Goal: Task Accomplishment & Management: Use online tool/utility

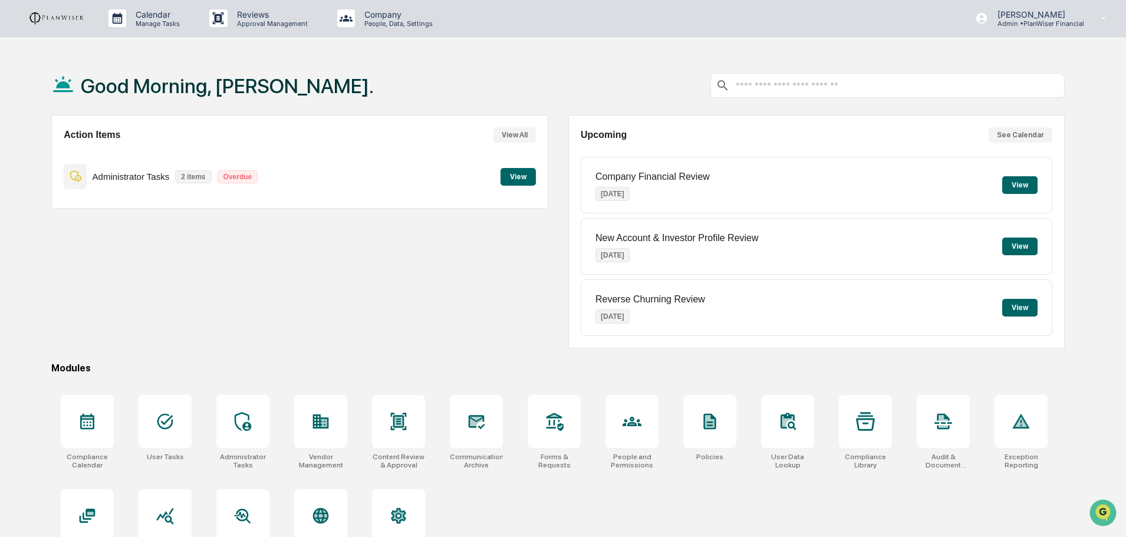
scroll to position [56, 0]
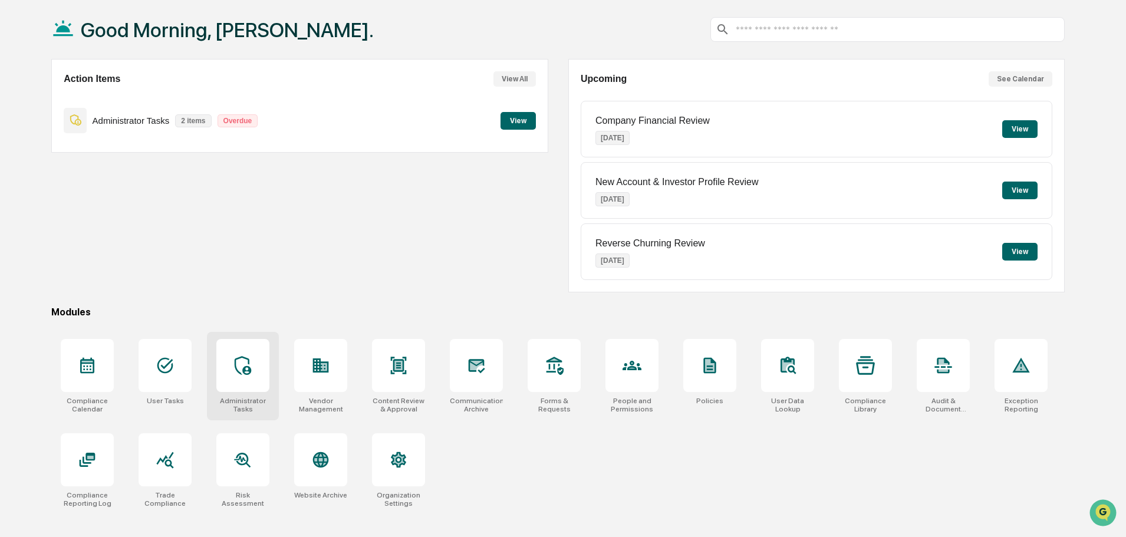
click at [249, 369] on icon at bounding box center [243, 365] width 17 height 19
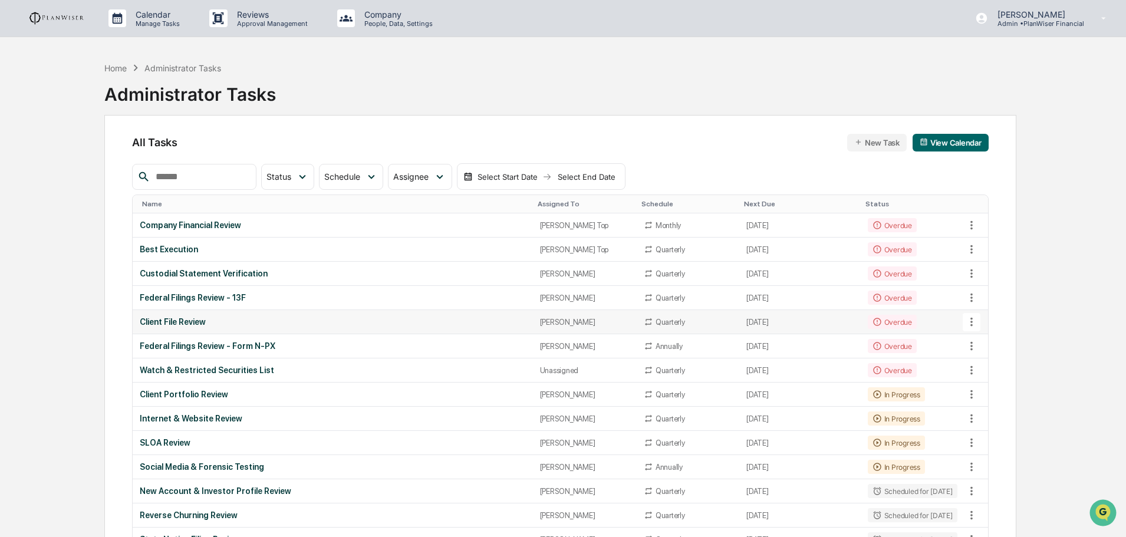
click at [200, 318] on div "Client File Review" at bounding box center [333, 321] width 386 height 9
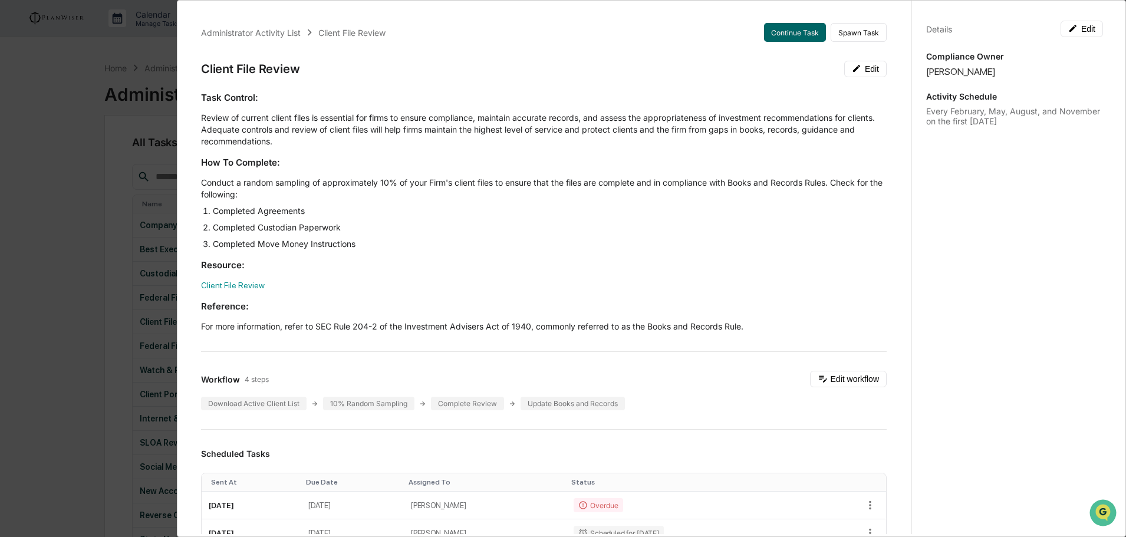
click at [126, 71] on div "Administrator Activity List Client File Review Continue Task Spawn Task Client …" at bounding box center [563, 268] width 1126 height 537
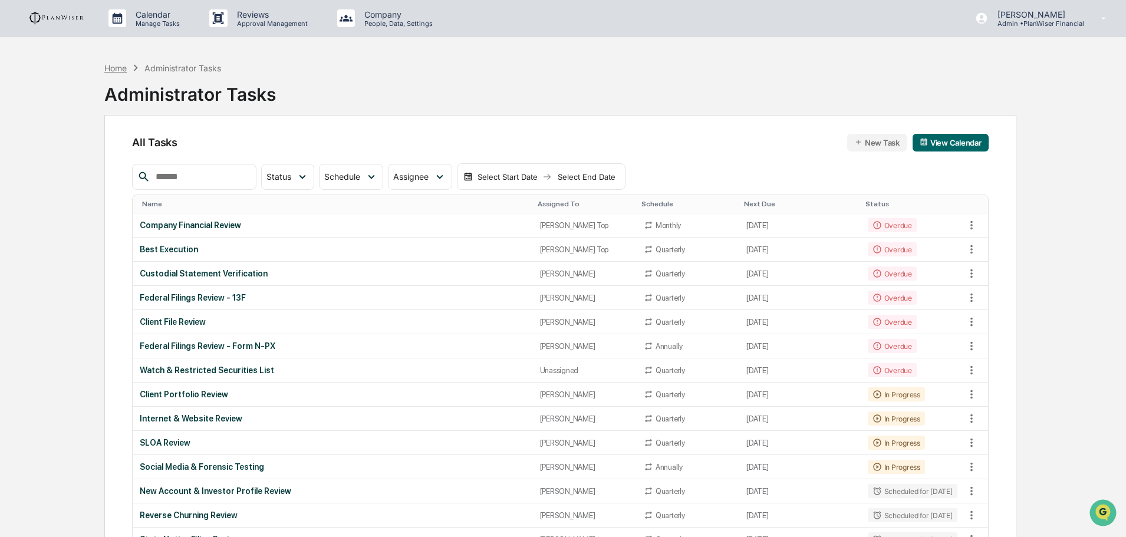
click at [110, 65] on div "Home" at bounding box center [115, 68] width 22 height 10
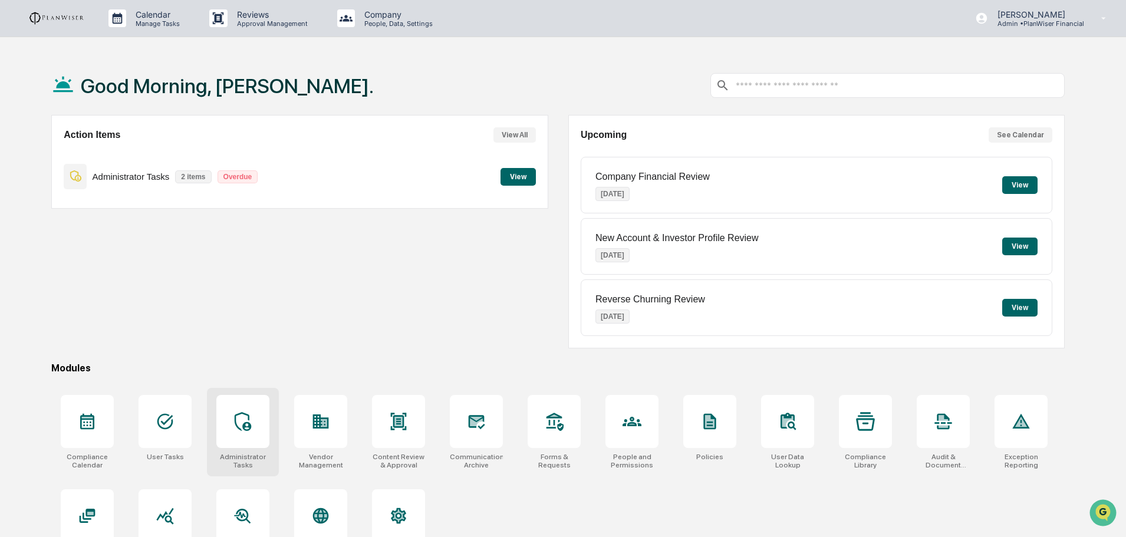
click at [254, 433] on div at bounding box center [242, 421] width 53 height 53
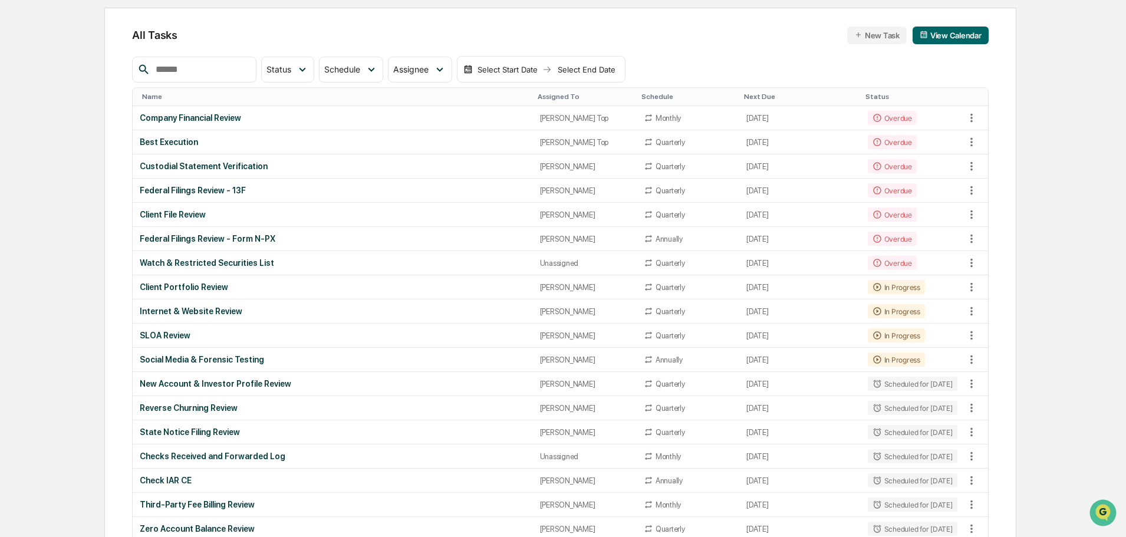
scroll to position [118, 0]
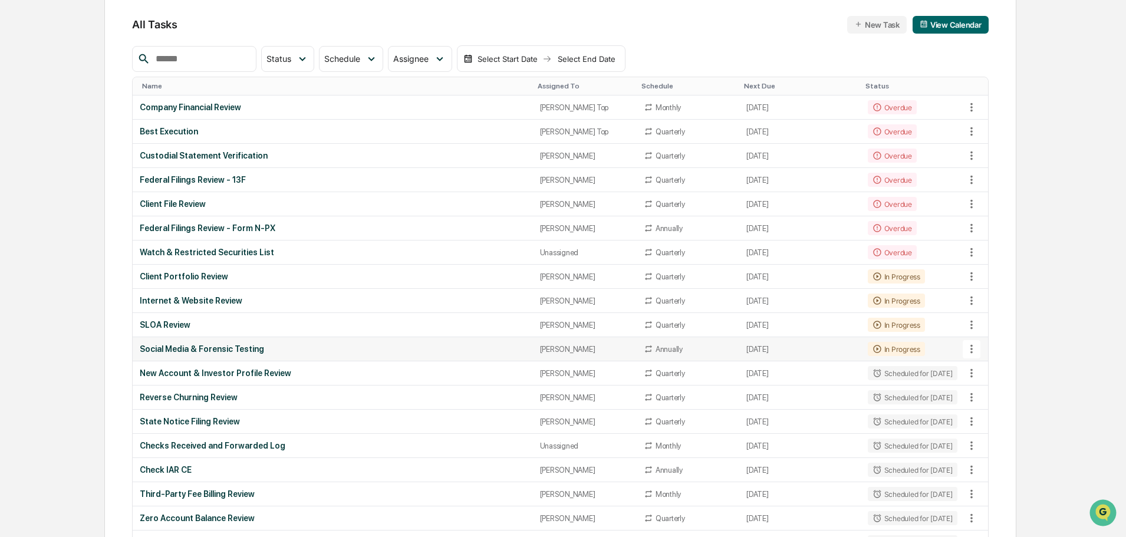
click at [221, 350] on div "Social Media & Forensic Testing" at bounding box center [333, 348] width 386 height 9
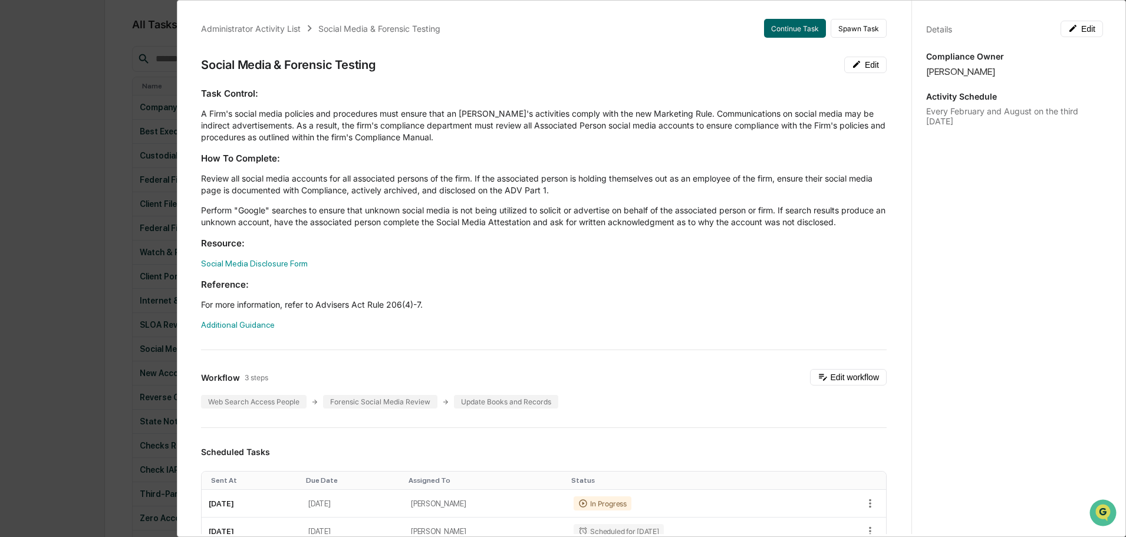
scroll to position [0, 0]
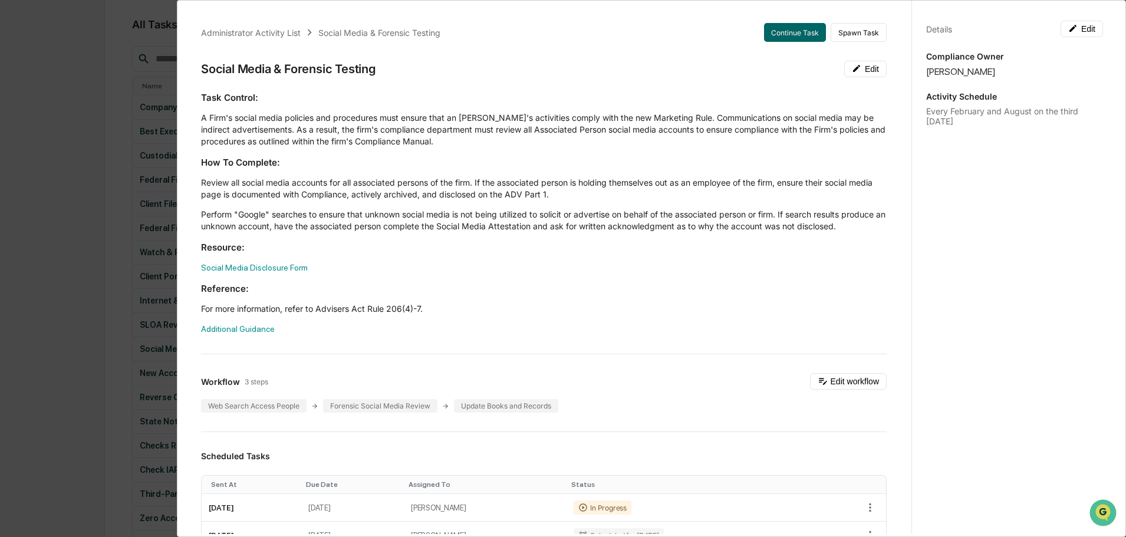
click at [575, 333] on div "Task Control: A Firm's social media policies and procedures must ensure that an…" at bounding box center [544, 213] width 686 height 244
click at [542, 254] on h3 "Resource:" at bounding box center [544, 247] width 686 height 12
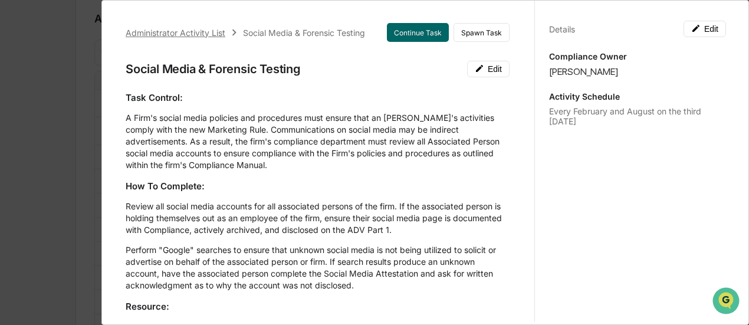
click at [193, 29] on div "Administrator Activity List" at bounding box center [176, 33] width 100 height 10
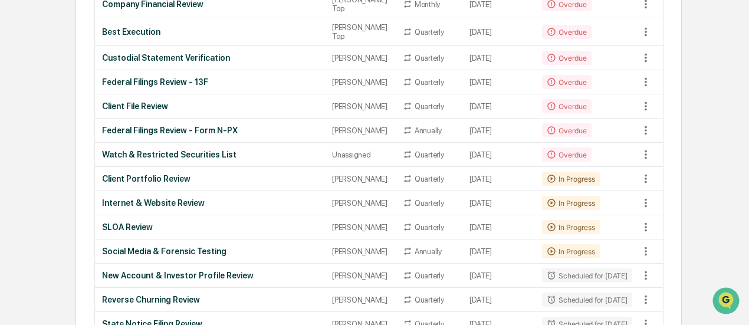
scroll to position [236, 0]
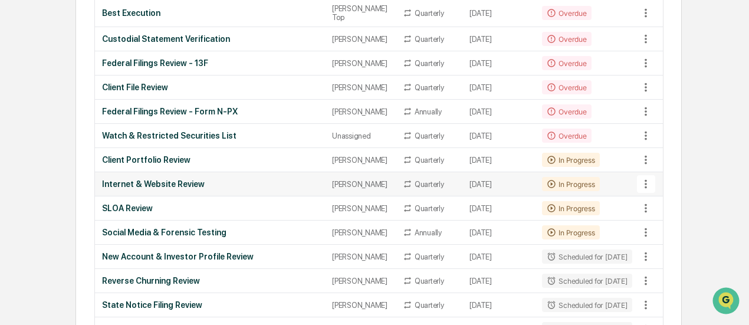
click at [139, 189] on div "Internet & Website Review" at bounding box center [210, 183] width 216 height 9
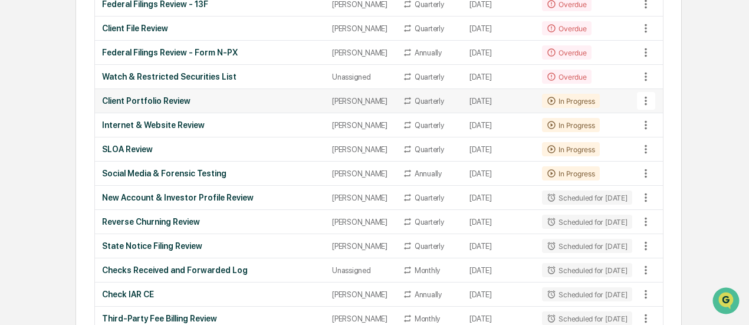
scroll to position [354, 0]
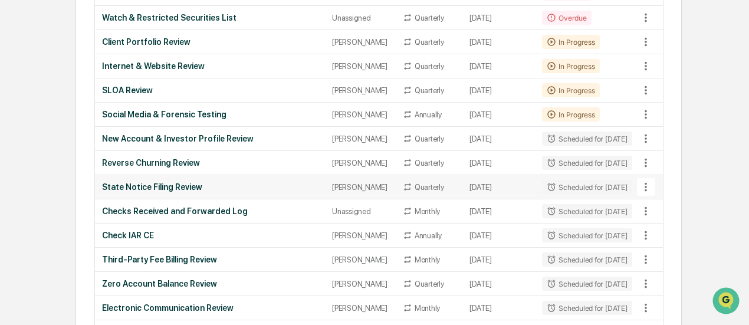
click at [162, 192] on div "State Notice Filing Review" at bounding box center [210, 186] width 216 height 9
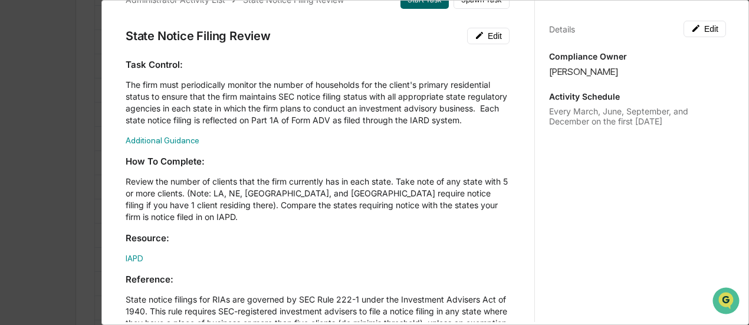
scroll to position [0, 0]
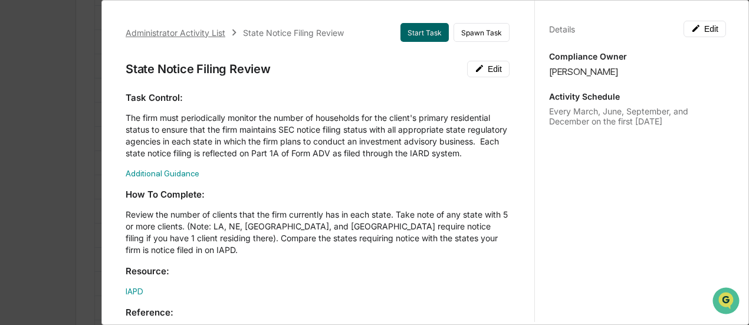
click at [176, 31] on div "Administrator Activity List" at bounding box center [176, 33] width 100 height 10
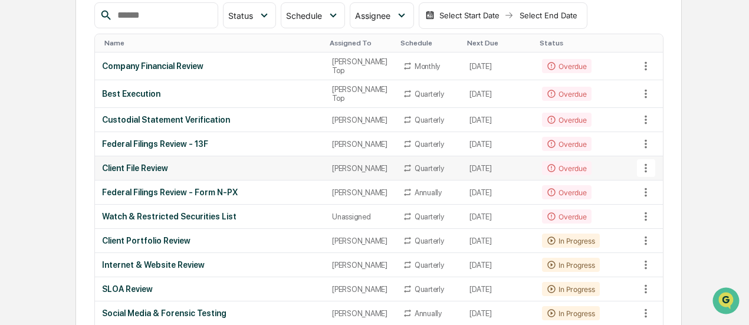
scroll to position [177, 0]
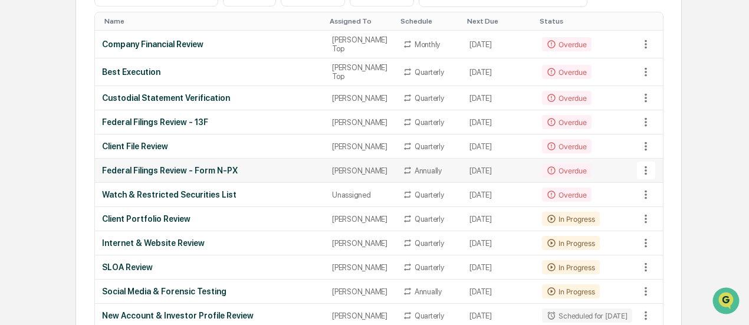
click at [172, 162] on td "Federal Filings Review - Form N-PX" at bounding box center [210, 171] width 231 height 24
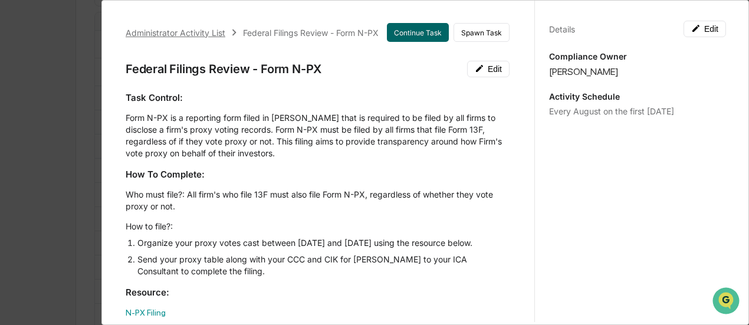
click at [196, 28] on div "Administrator Activity List" at bounding box center [176, 33] width 100 height 10
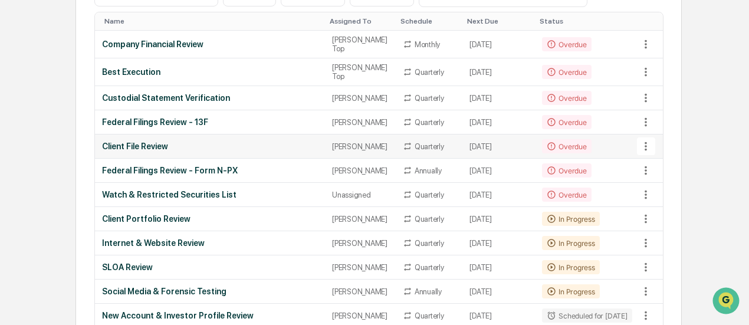
click at [153, 142] on div "Client File Review" at bounding box center [210, 146] width 216 height 9
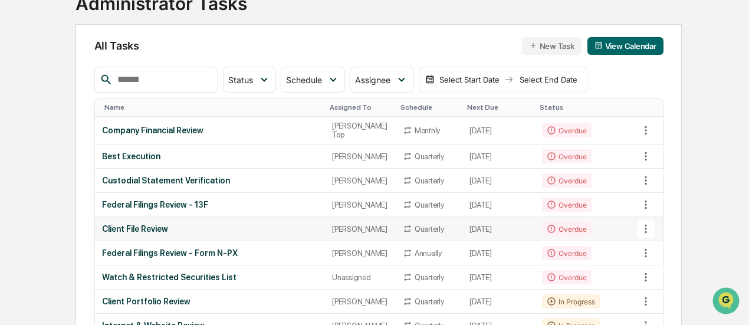
scroll to position [118, 0]
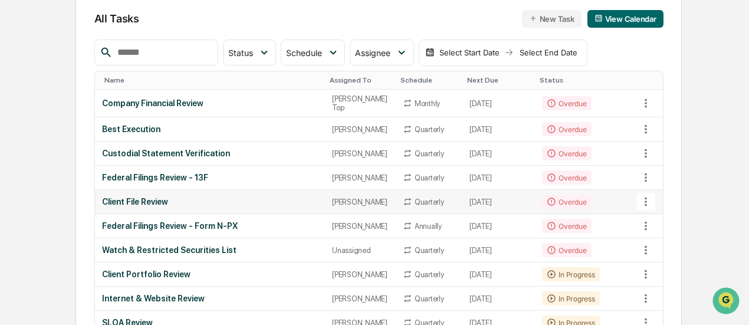
click at [162, 198] on div "Client File Review" at bounding box center [210, 201] width 216 height 9
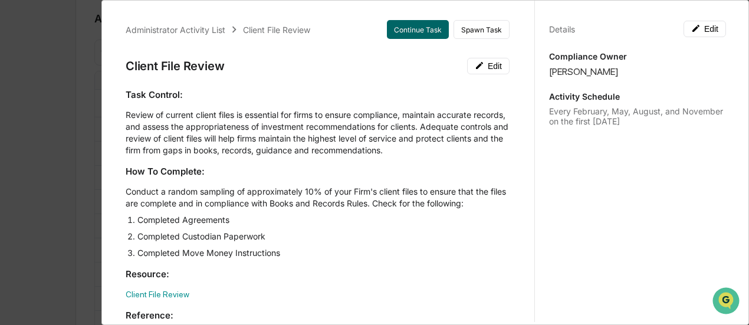
scroll to position [0, 0]
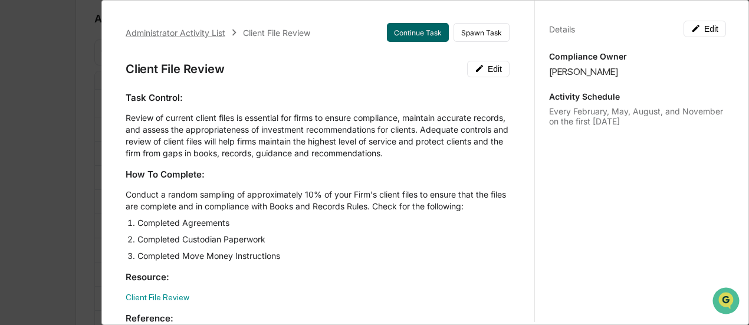
click at [184, 29] on div "Administrator Activity List" at bounding box center [176, 33] width 100 height 10
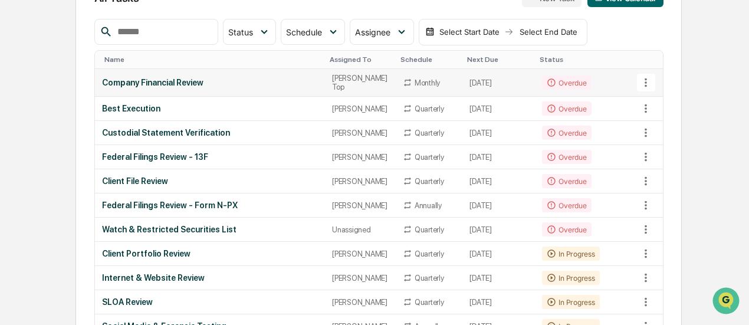
click at [251, 228] on td "Watch & Restricted Securities List" at bounding box center [210, 230] width 231 height 24
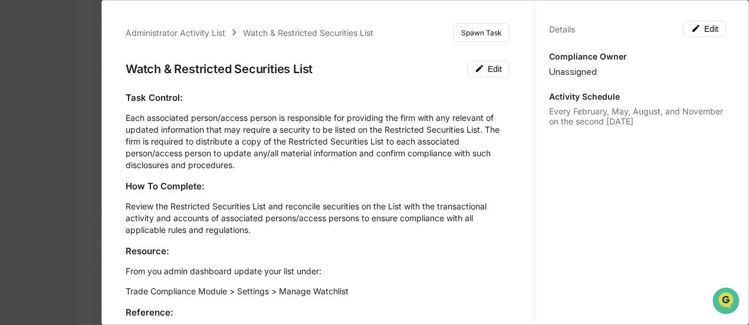
scroll to position [194, 0]
click at [29, 212] on div "Administrator Activity List Watch & Restricted Securities List Continue Task Sp…" at bounding box center [374, 162] width 749 height 325
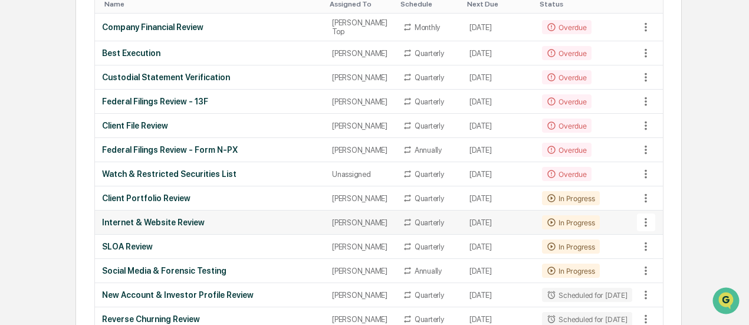
click at [124, 227] on div "Internet & Website Review" at bounding box center [210, 222] width 216 height 9
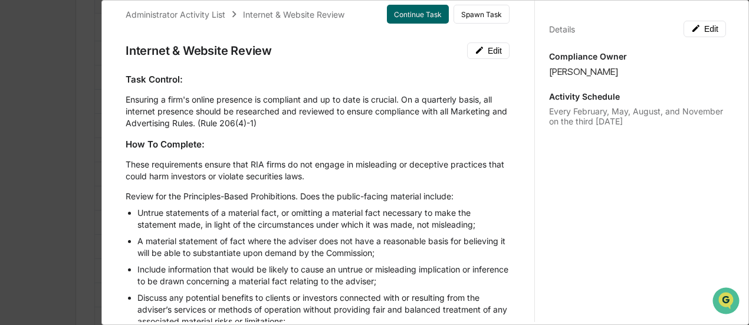
scroll to position [0, 0]
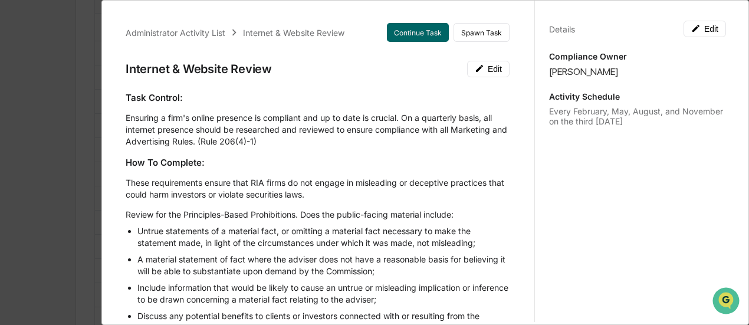
click at [211, 25] on div "Administrator Activity List Internet & Website Review Continue Task Spawn Task" at bounding box center [318, 32] width 384 height 19
click at [208, 28] on div "Administrator Activity List" at bounding box center [176, 33] width 100 height 10
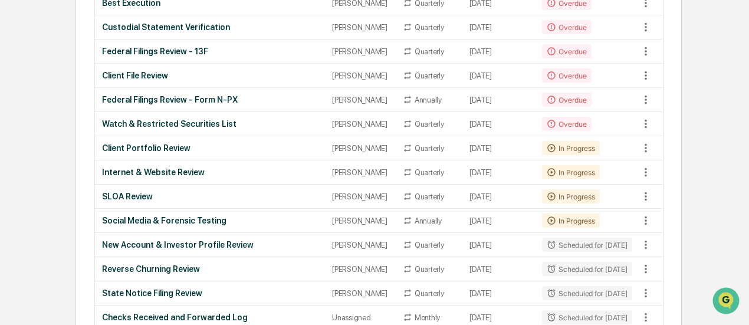
scroll to position [258, 0]
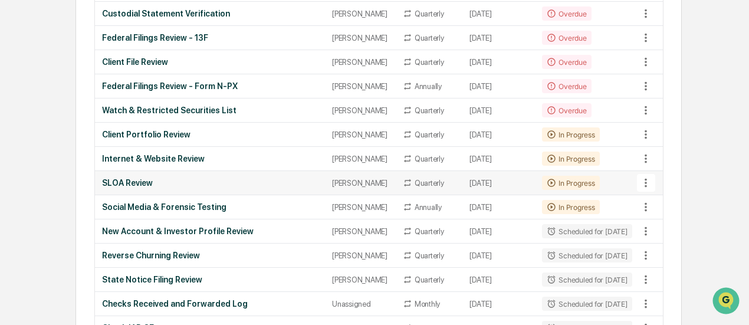
click at [142, 188] on div "SLOA Review" at bounding box center [210, 182] width 216 height 9
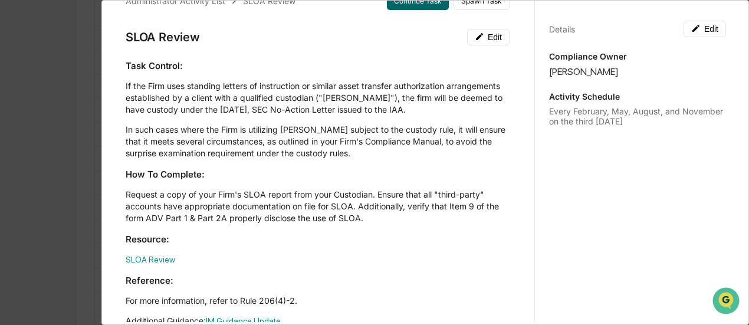
scroll to position [0, 0]
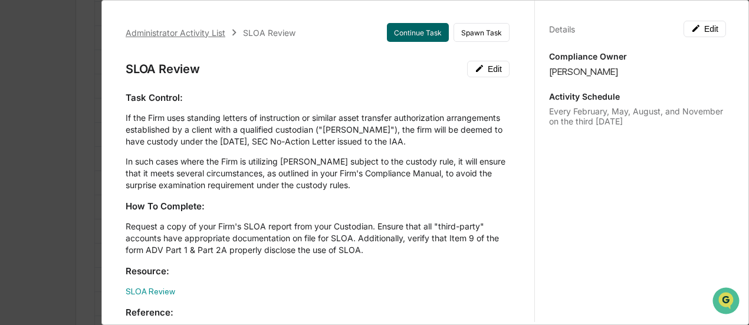
click at [186, 27] on div "Administrator Activity List SLOA Review" at bounding box center [211, 32] width 170 height 13
click at [163, 31] on div "Administrator Activity List" at bounding box center [176, 33] width 100 height 10
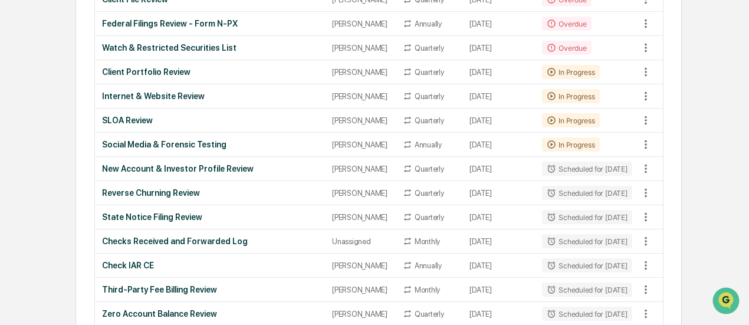
scroll to position [330, 0]
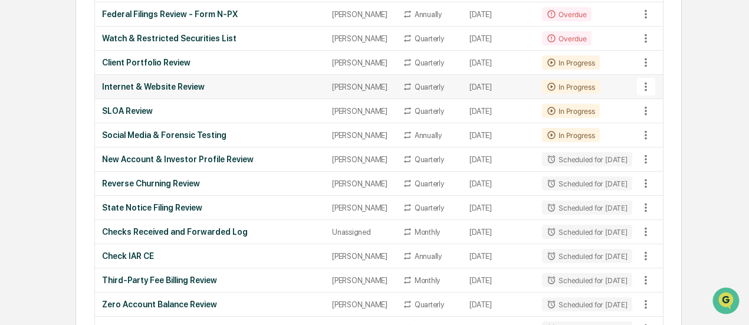
click at [143, 91] on div "Internet & Website Review" at bounding box center [210, 86] width 216 height 9
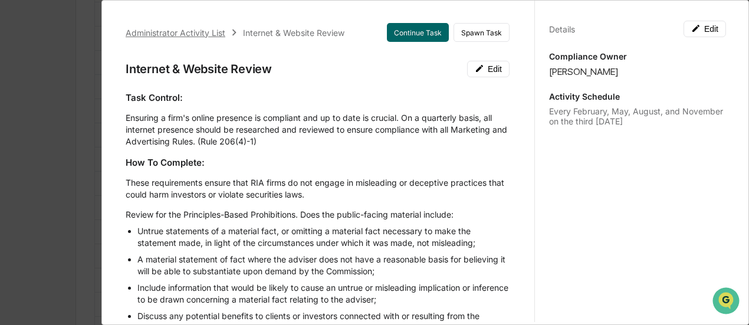
click at [146, 36] on div "Administrator Activity List" at bounding box center [176, 33] width 100 height 10
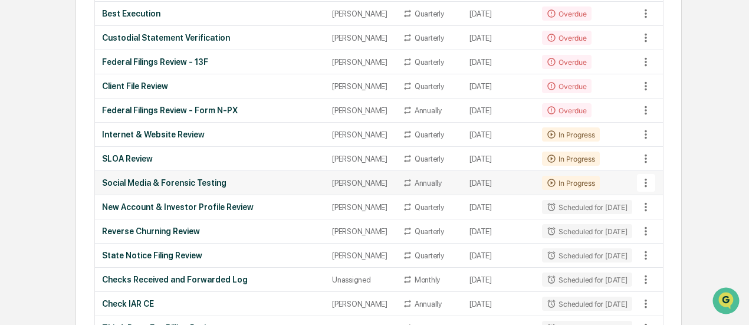
scroll to position [236, 0]
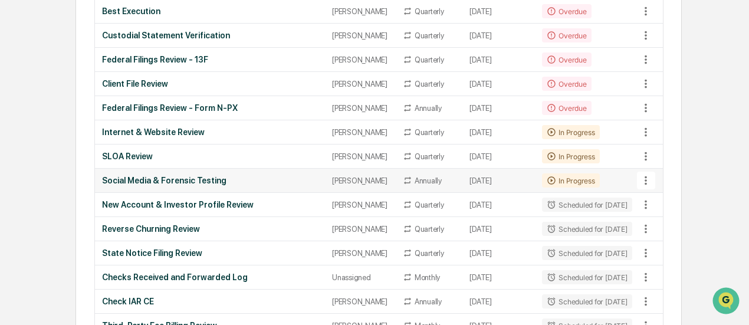
click at [150, 185] on div "Social Media & Forensic Testing" at bounding box center [210, 180] width 216 height 9
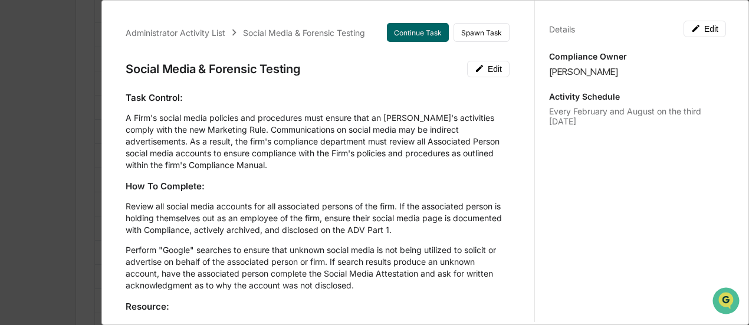
scroll to position [177, 0]
click at [203, 31] on div "Administrator Activity List" at bounding box center [176, 33] width 100 height 10
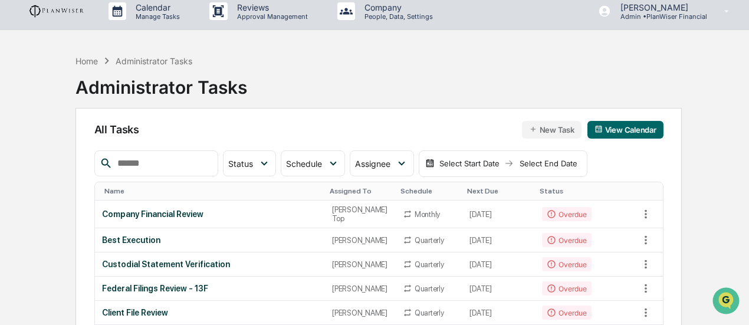
scroll to position [0, 0]
